Goal: Information Seeking & Learning: Understand process/instructions

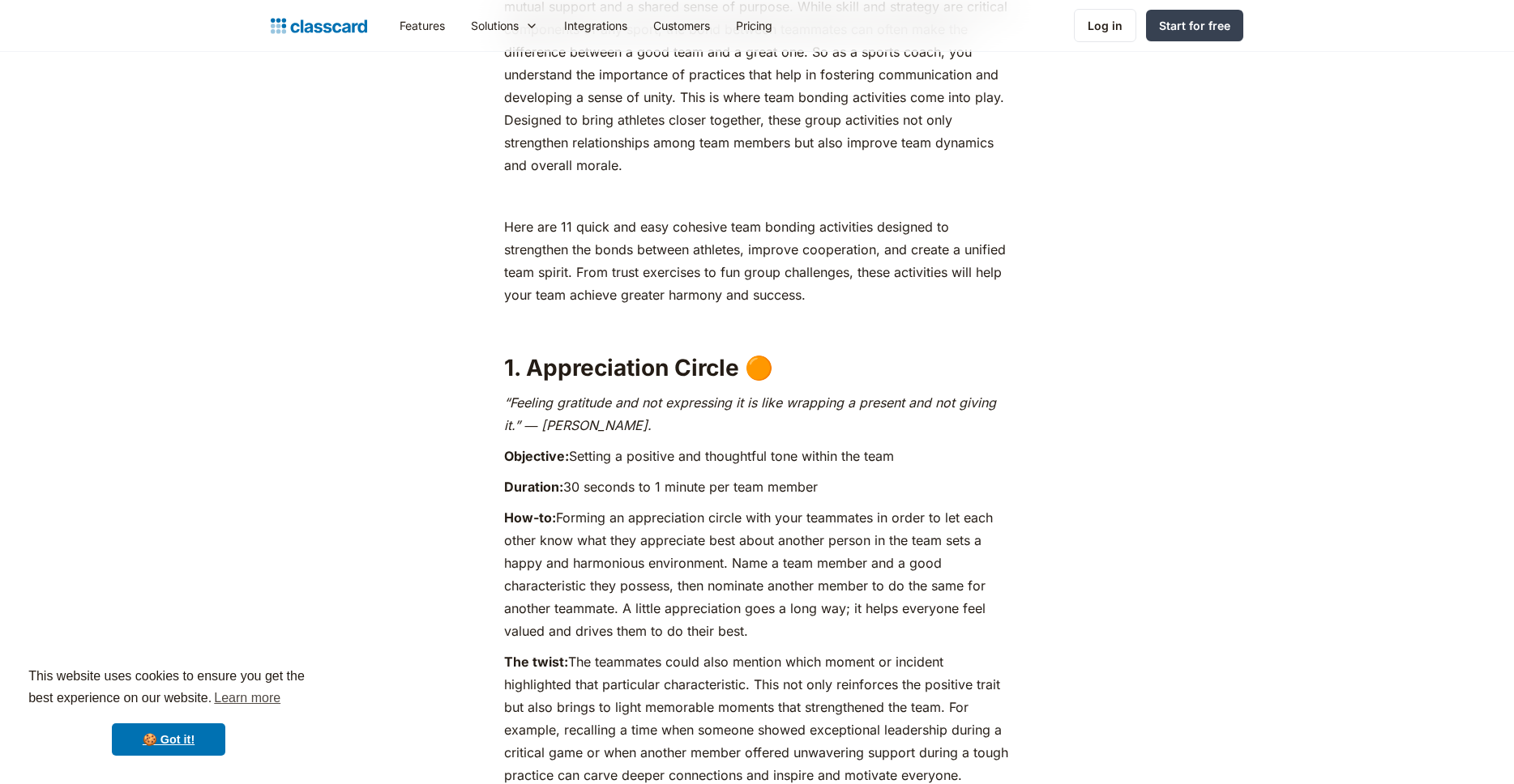
scroll to position [1163, 0]
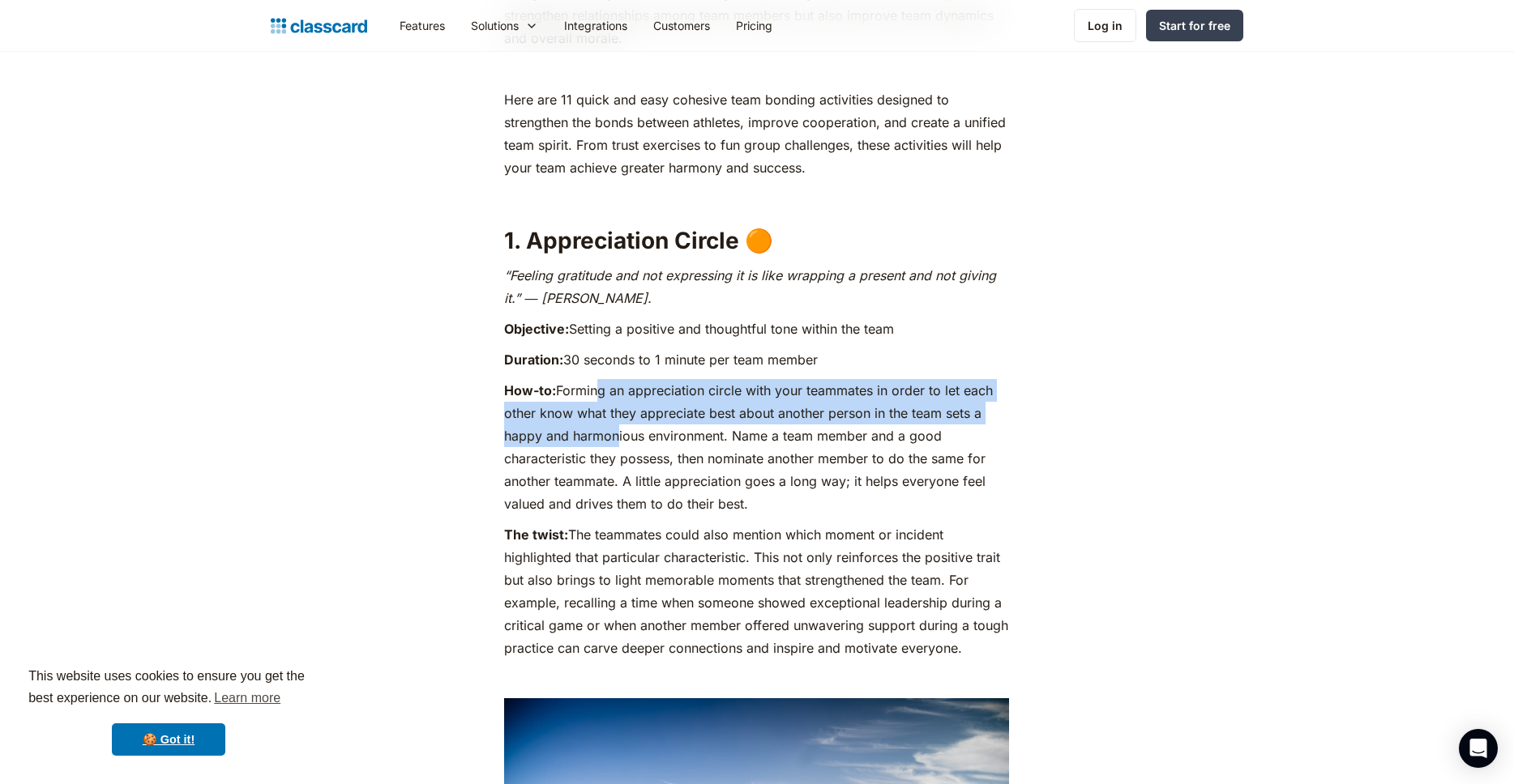
drag, startPoint x: 595, startPoint y: 386, endPoint x: 613, endPoint y: 432, distance: 49.4
click at [613, 432] on p "How-to: Forming an appreciation circle with your teammates in order to let each…" at bounding box center [757, 447] width 505 height 136
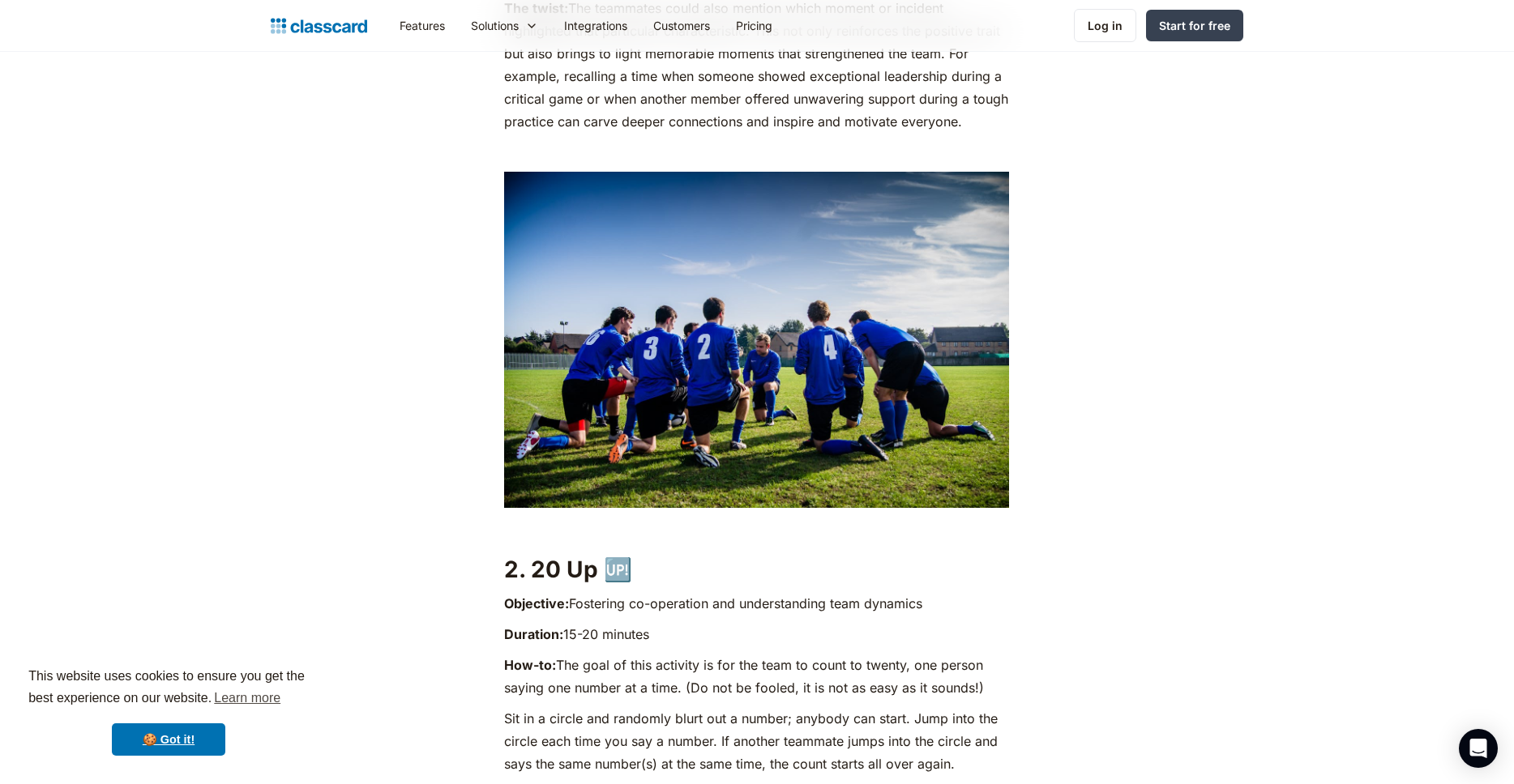
scroll to position [1963, 0]
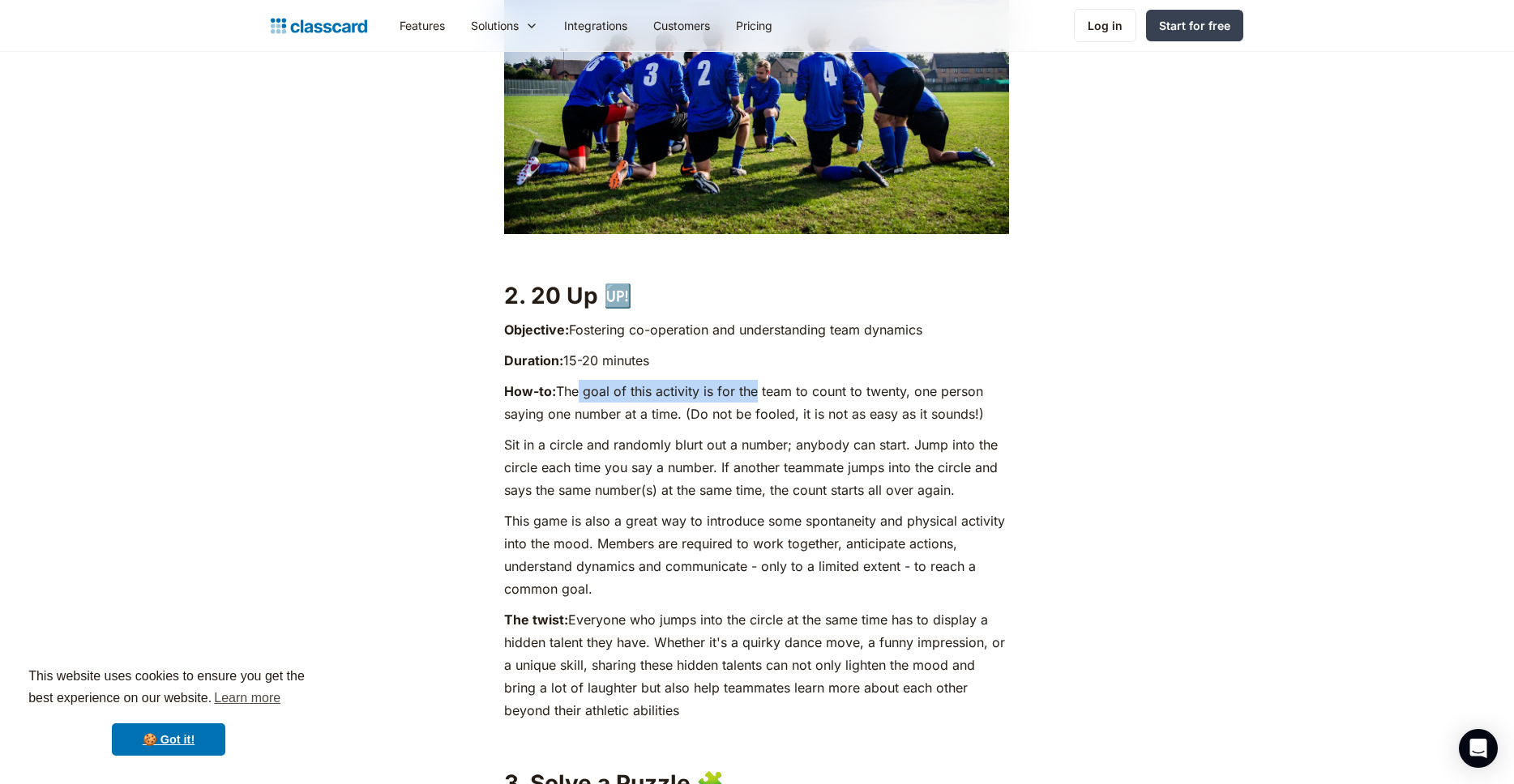
drag, startPoint x: 574, startPoint y: 392, endPoint x: 753, endPoint y: 391, distance: 179.0
click at [753, 391] on p "How-to: The goal of this activity is for the team to count to twenty, one perso…" at bounding box center [757, 403] width 505 height 45
drag, startPoint x: 663, startPoint y: 405, endPoint x: 568, endPoint y: 401, distance: 95.1
click at [568, 401] on p "How-to: The goal of this activity is for the team to count to twenty, one perso…" at bounding box center [757, 403] width 505 height 45
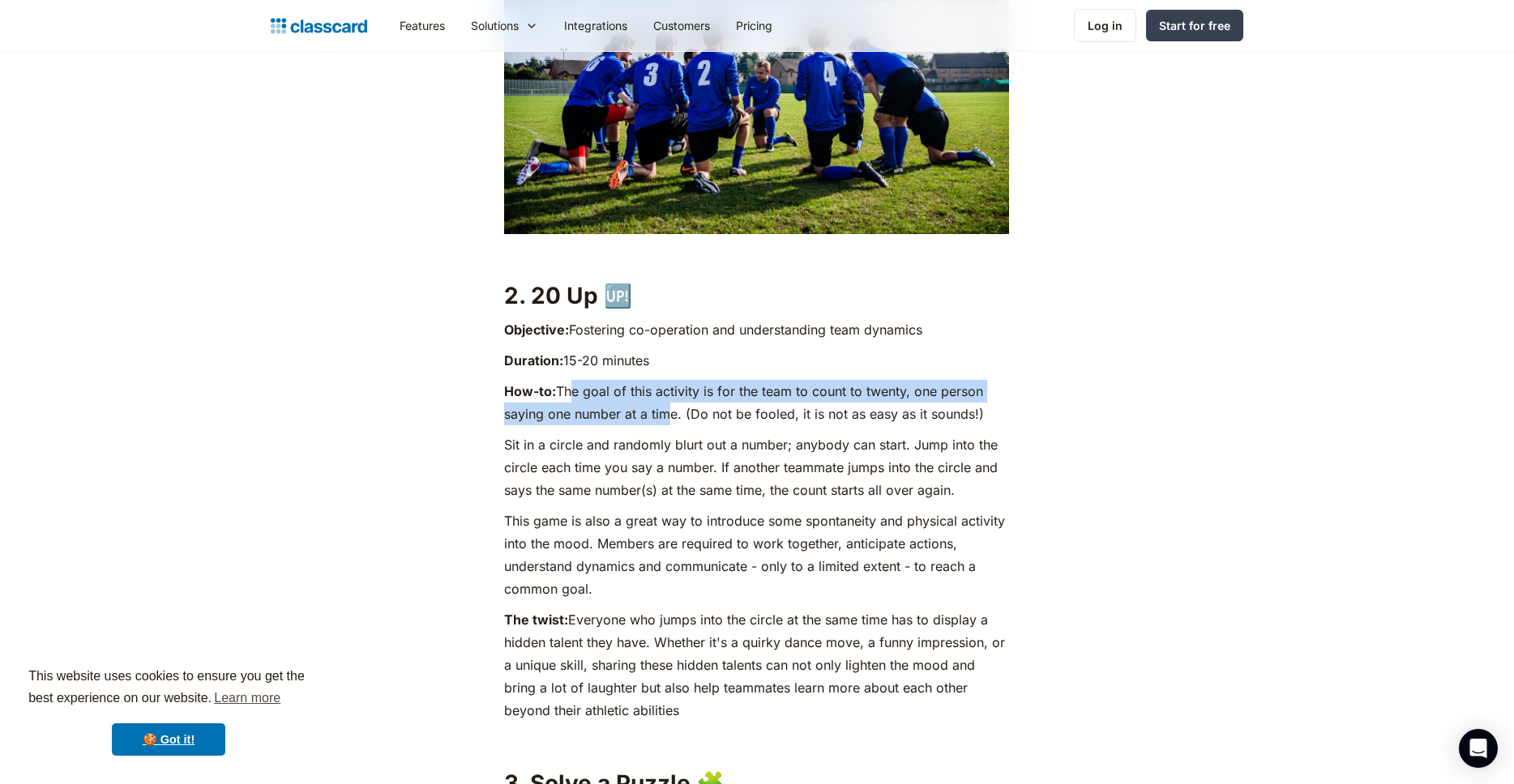
click at [568, 401] on p "How-to: The goal of this activity is for the team to count to twenty, one perso…" at bounding box center [757, 403] width 505 height 45
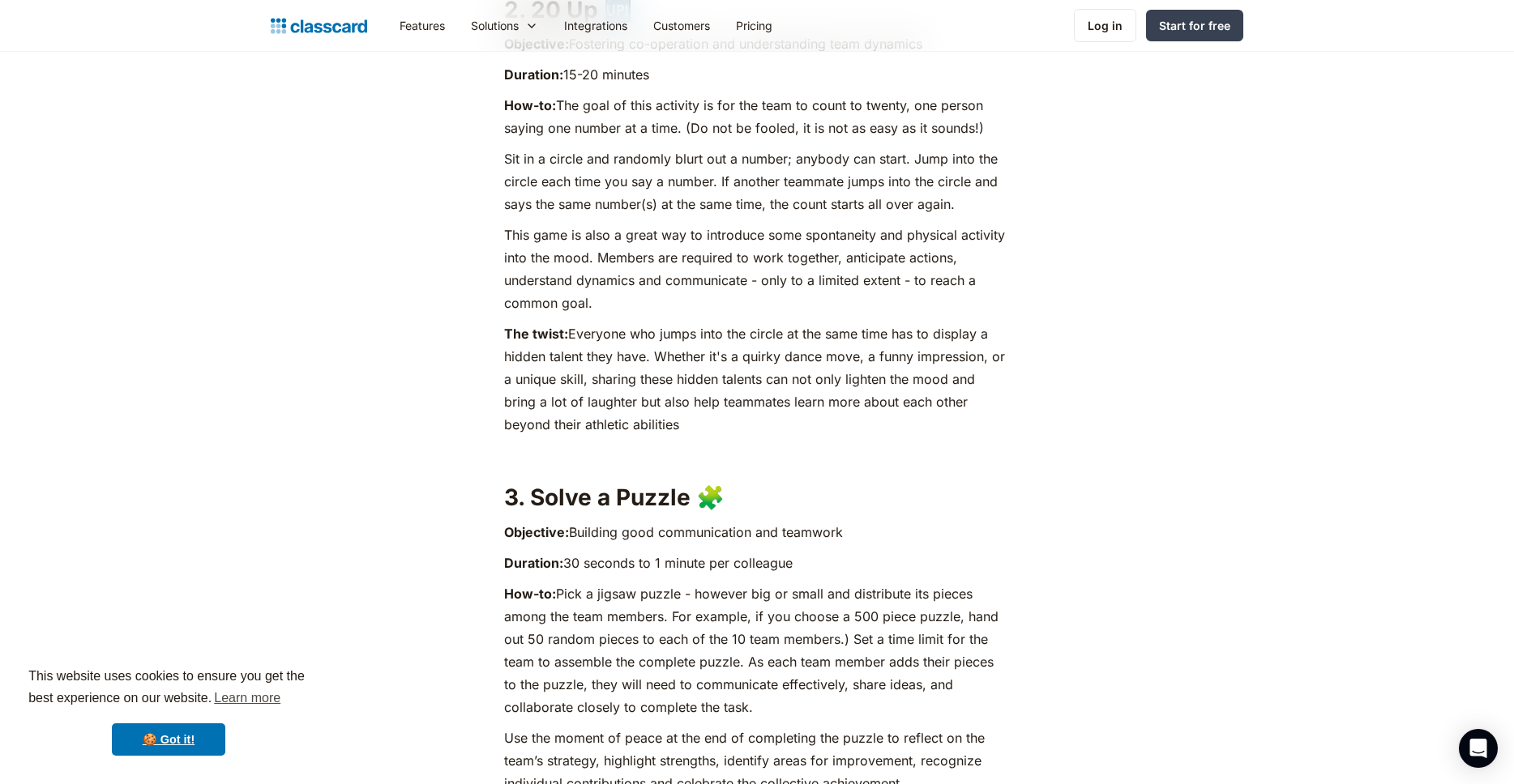
scroll to position [2251, 0]
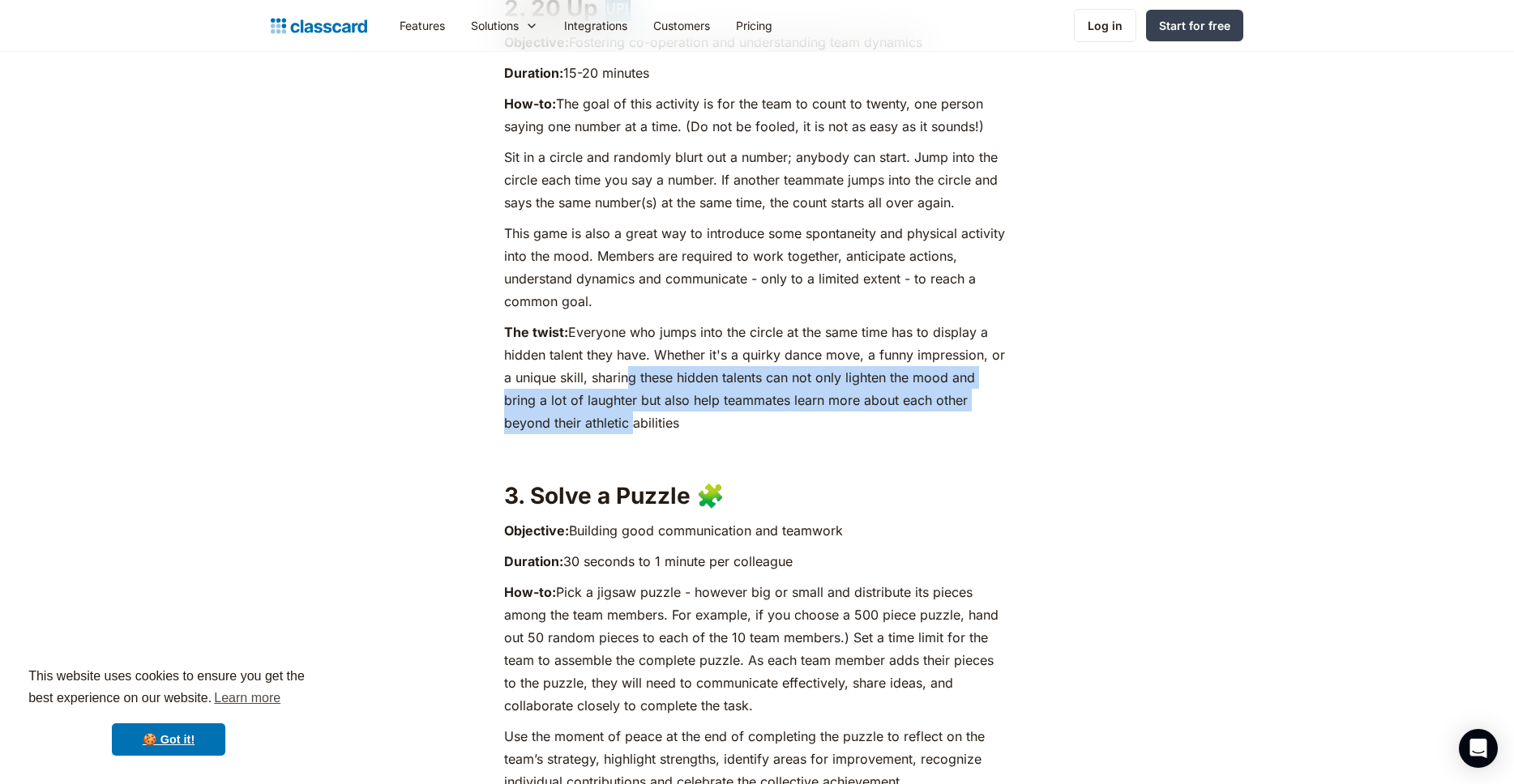
drag, startPoint x: 620, startPoint y: 371, endPoint x: 630, endPoint y: 414, distance: 44.1
click at [630, 414] on p "The twist: Everyone who jumps into the circle at the same time has to display a…" at bounding box center [757, 377] width 505 height 113
drag, startPoint x: 630, startPoint y: 414, endPoint x: 421, endPoint y: 411, distance: 209.0
click at [630, 414] on p "The twist: Everyone who jumps into the circle at the same time has to display a…" at bounding box center [757, 377] width 505 height 113
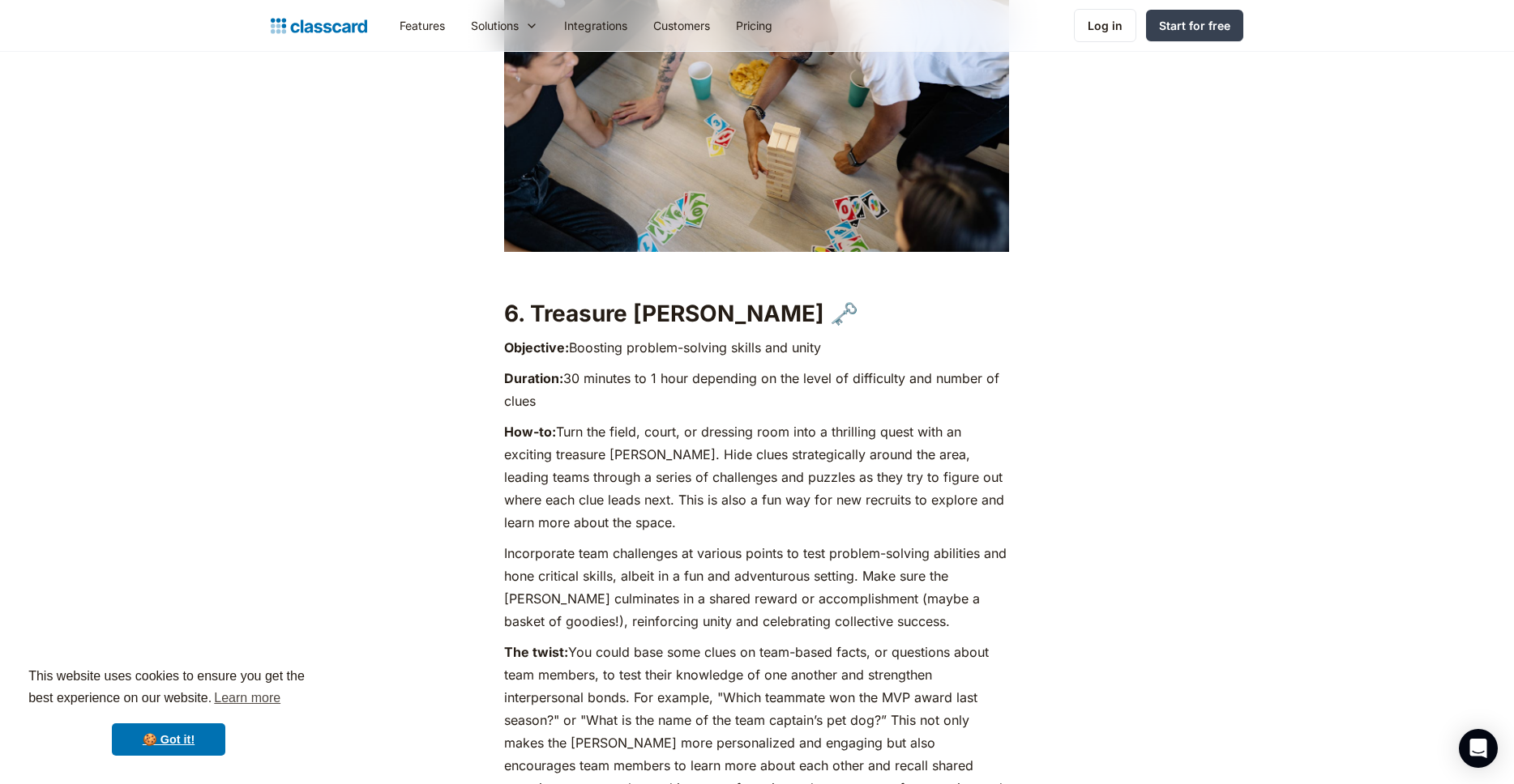
scroll to position [4759, 0]
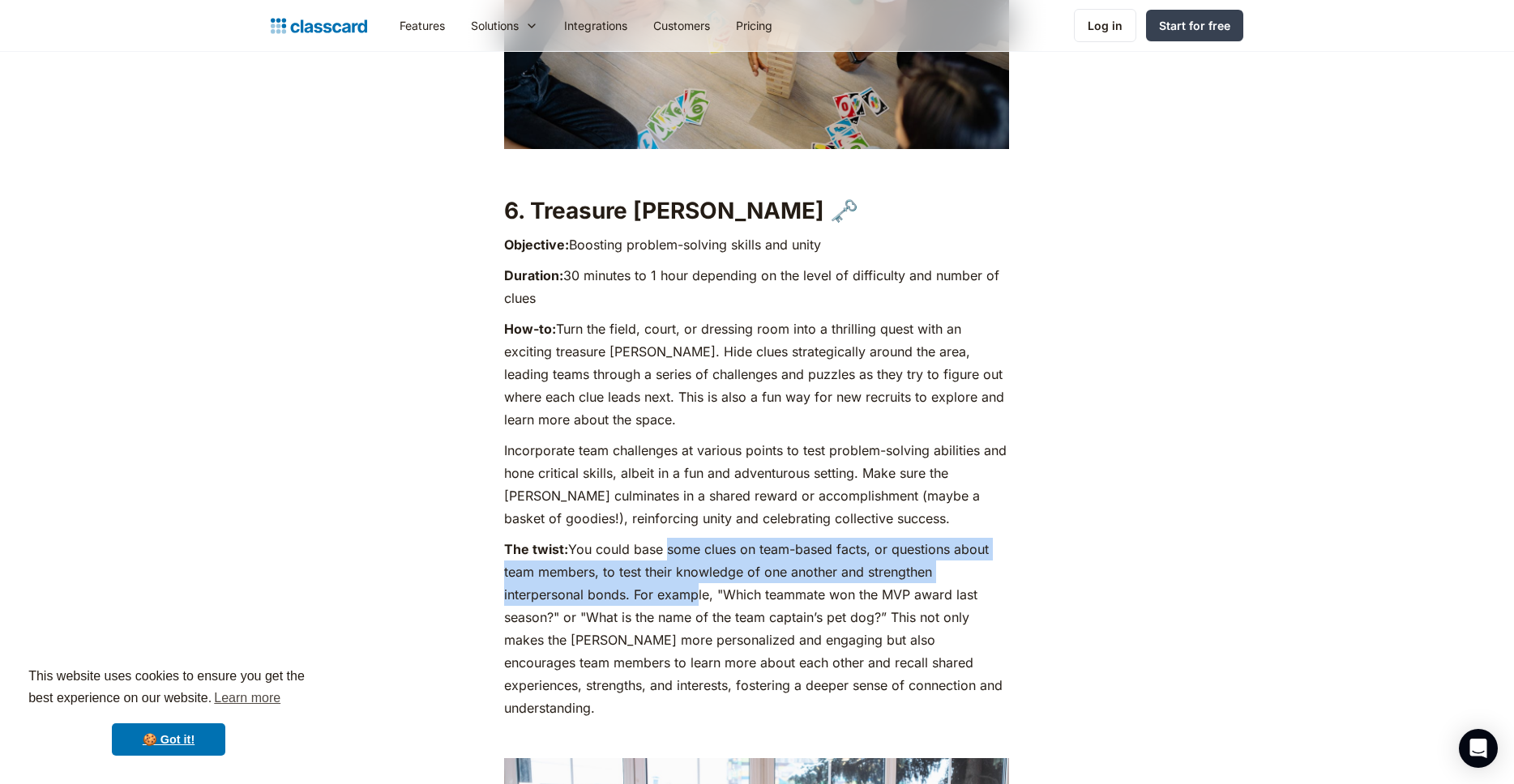
click at [694, 593] on p "The twist: You could base some clues on team-based facts, or questions about te…" at bounding box center [757, 628] width 505 height 181
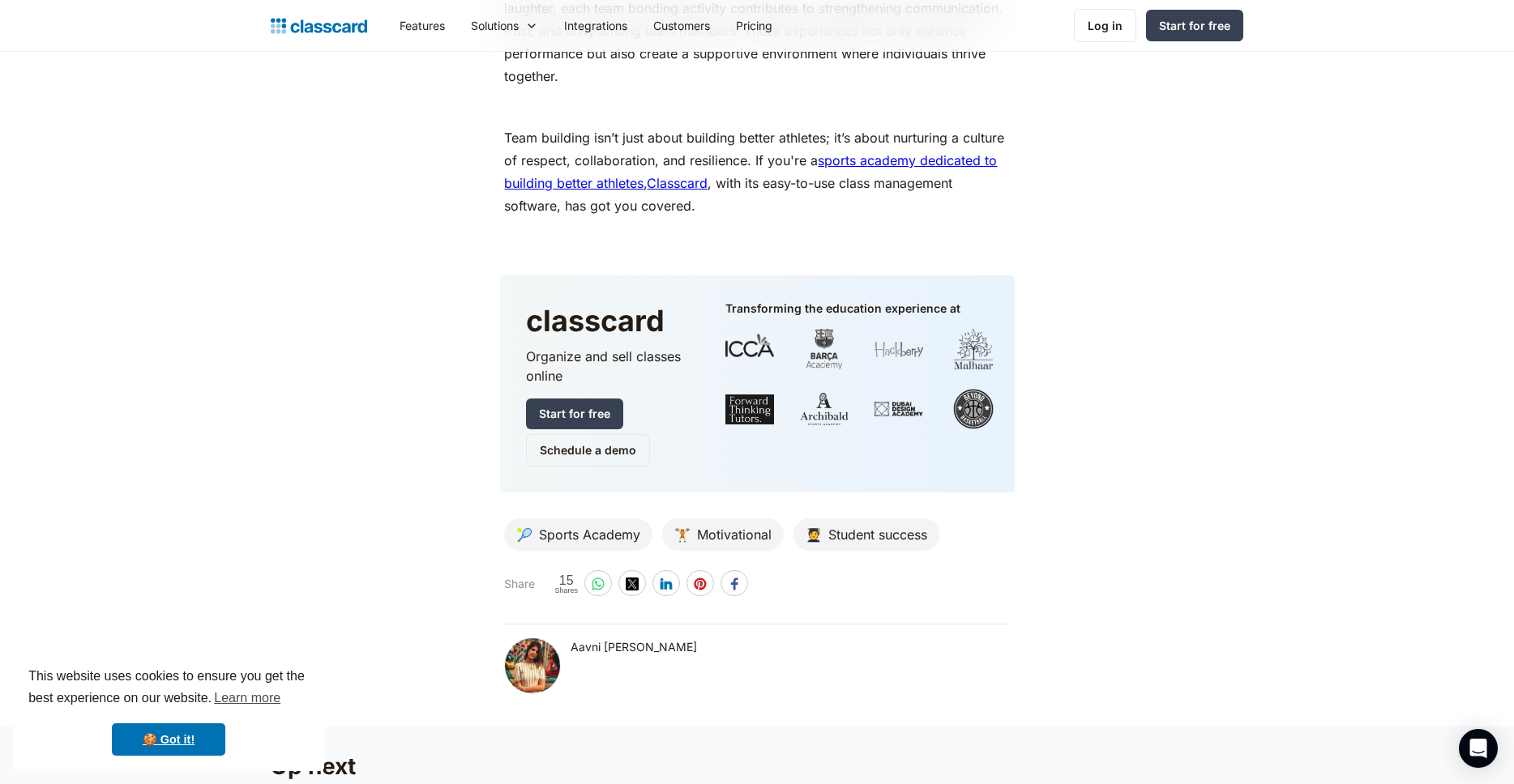
scroll to position [9446, 0]
